Goal: Task Accomplishment & Management: Use online tool/utility

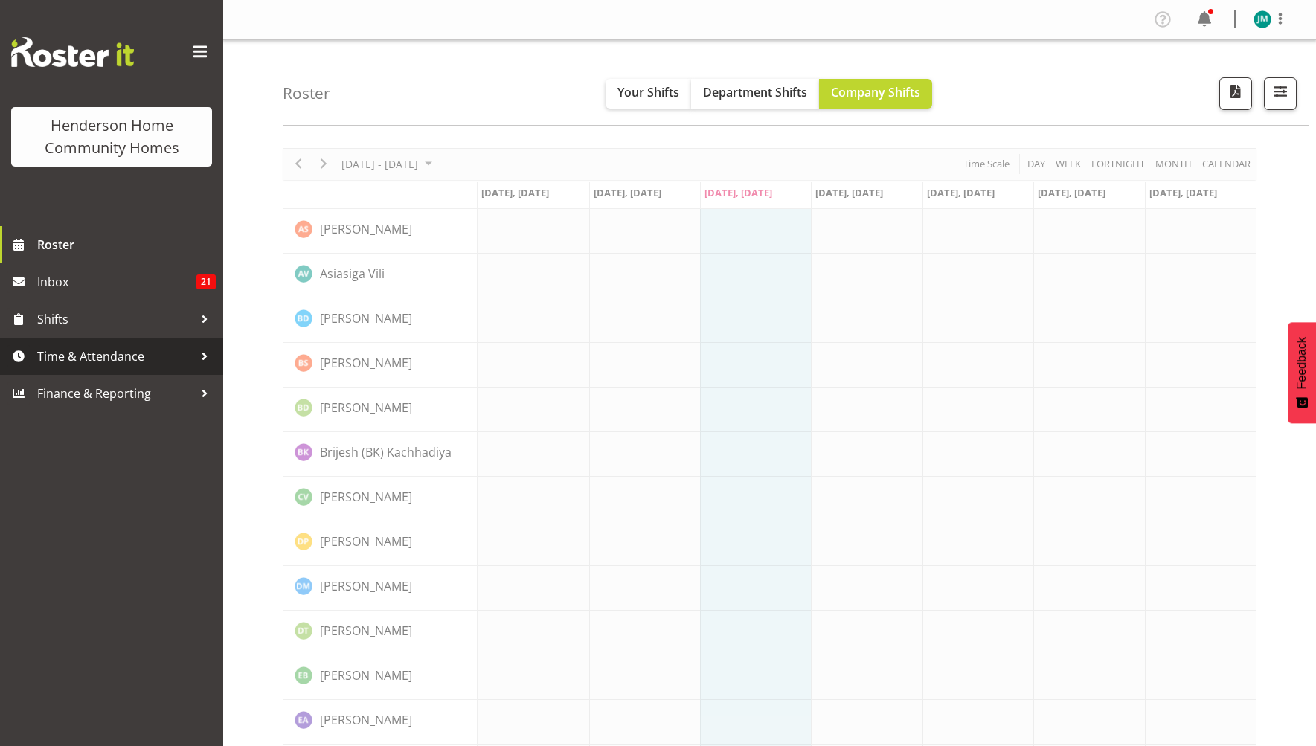
click at [125, 358] on span "Time & Attendance" at bounding box center [115, 356] width 156 height 22
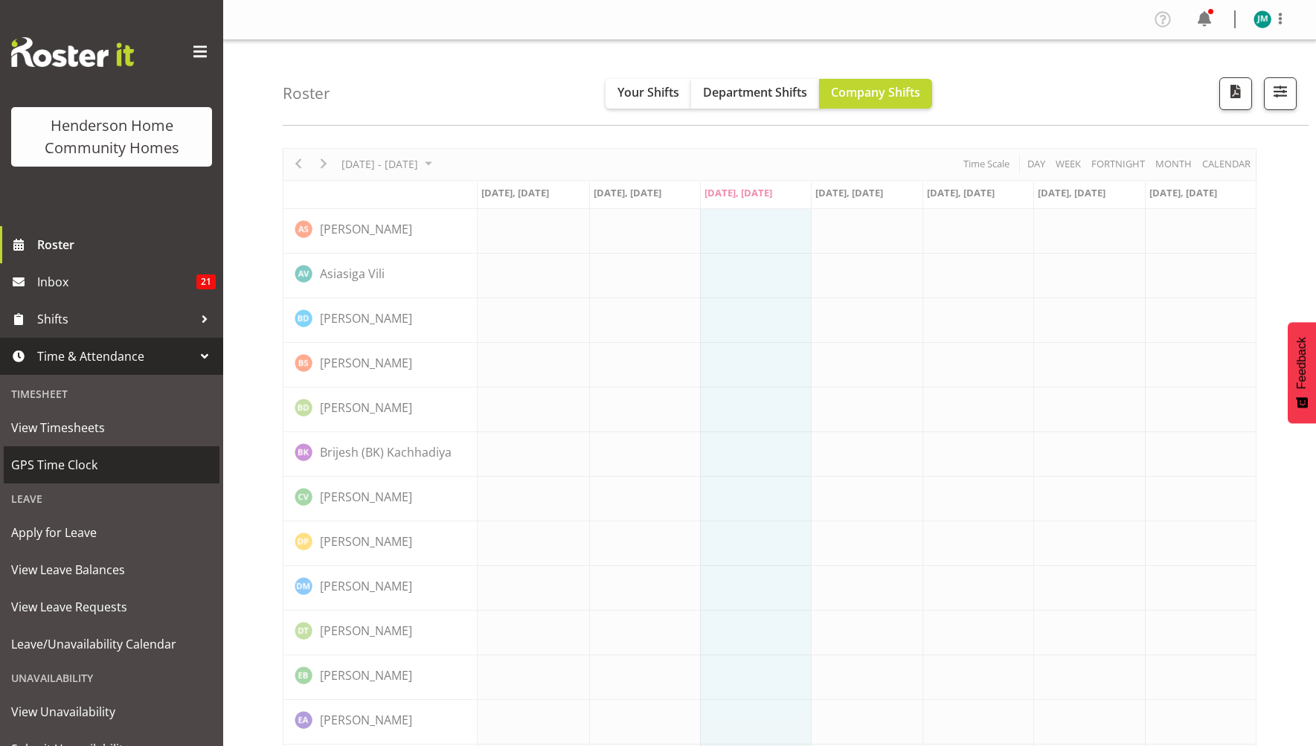
click at [124, 468] on span "GPS Time Clock" at bounding box center [111, 465] width 201 height 22
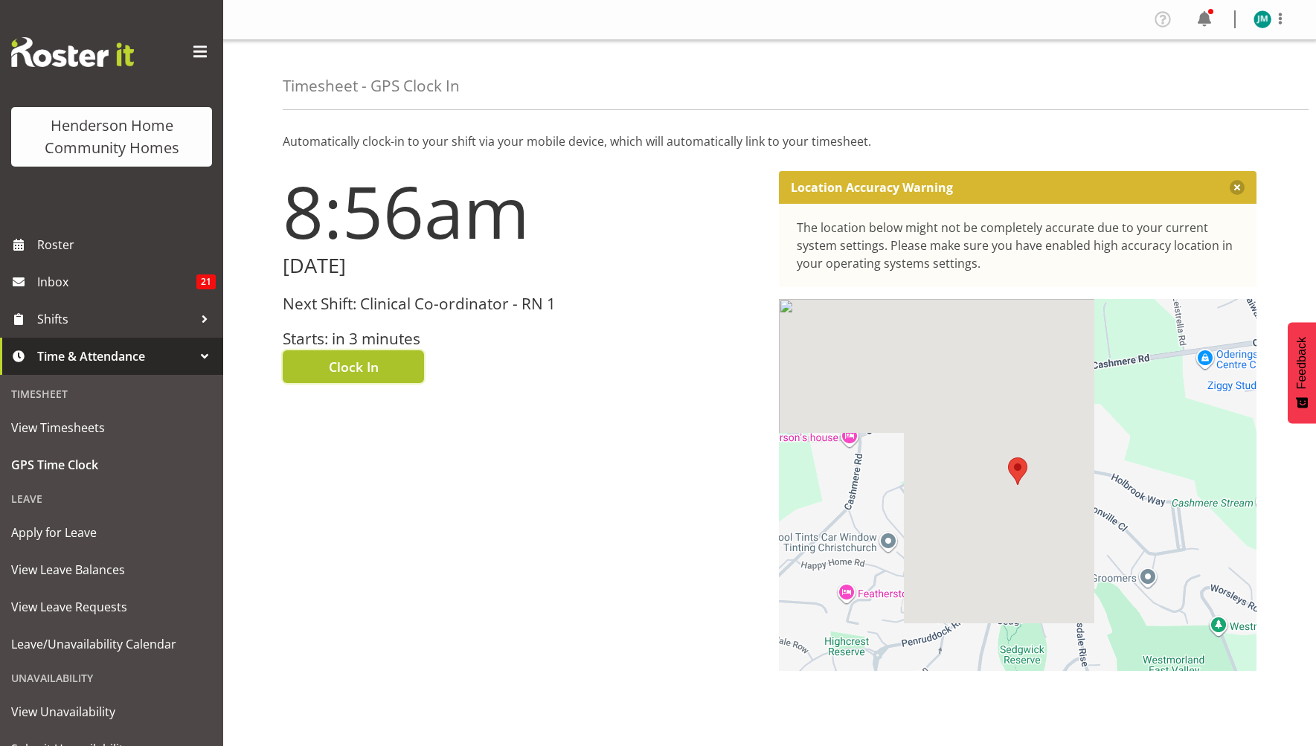
click at [339, 364] on span "Clock In" at bounding box center [354, 366] width 50 height 19
